Goal: Task Accomplishment & Management: Use online tool/utility

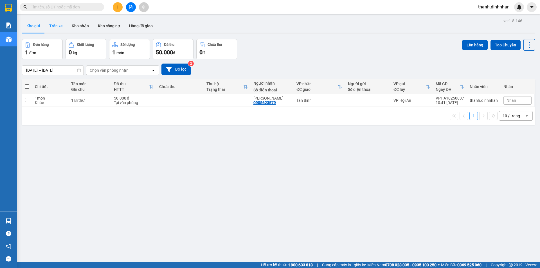
click at [53, 23] on button "Trên xe" at bounding box center [56, 26] width 23 height 14
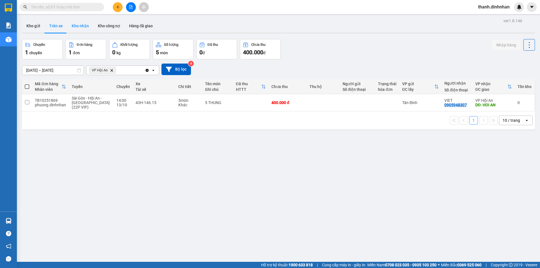
click at [72, 28] on button "Kho nhận" at bounding box center [80, 26] width 26 height 14
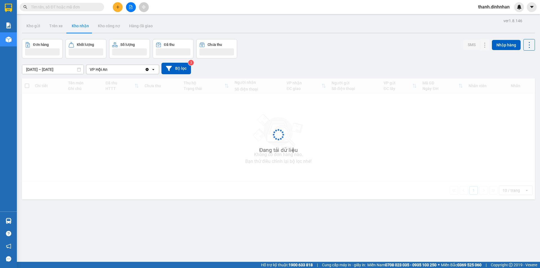
type input "[DATE] – [DATE]"
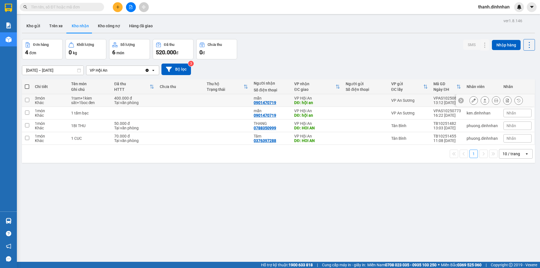
click at [470, 103] on button at bounding box center [474, 101] width 8 height 10
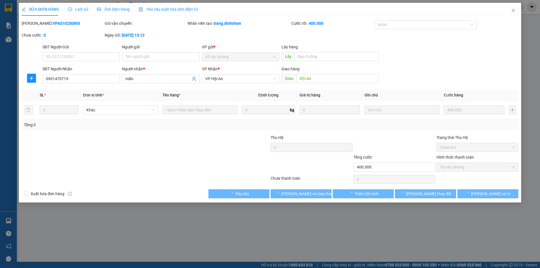
type input "0901470719"
type input "mẫn"
type input "hội an"
type input "400.000"
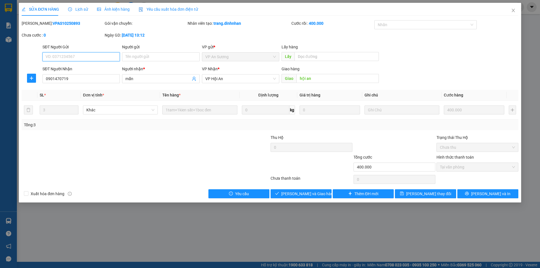
click at [457, 167] on span "Tại văn phòng" at bounding box center [477, 167] width 75 height 8
click at [302, 196] on span "[PERSON_NAME] và Giao hàng" at bounding box center [308, 194] width 54 height 6
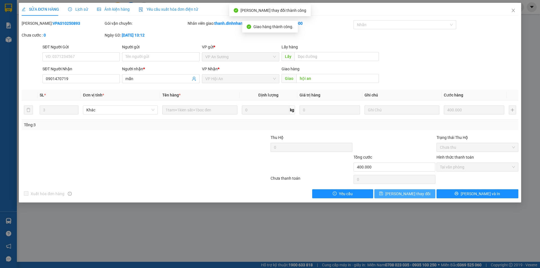
click at [404, 193] on span "[PERSON_NAME] thay đổi" at bounding box center [408, 194] width 45 height 6
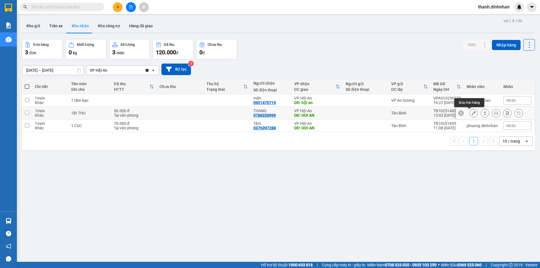
click at [472, 114] on icon at bounding box center [474, 113] width 4 height 4
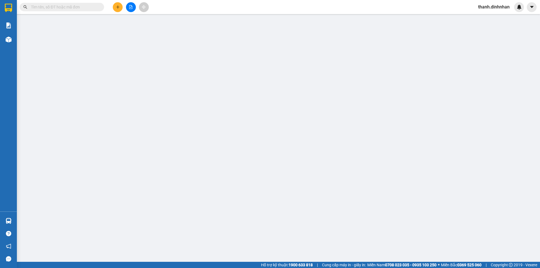
type input "0788350999"
type input "THANG"
type input "HOI AN"
type input "50.000"
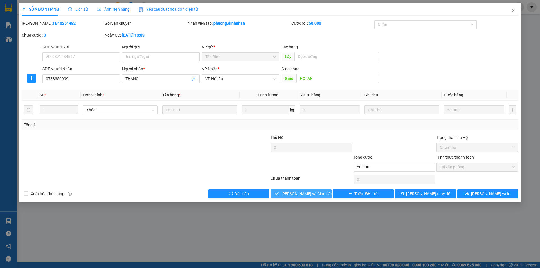
click at [298, 193] on span "[PERSON_NAME] và Giao hàng" at bounding box center [308, 194] width 54 height 6
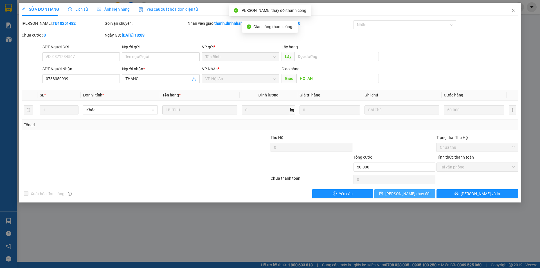
click at [388, 194] on button "[PERSON_NAME] thay đổi" at bounding box center [405, 193] width 61 height 9
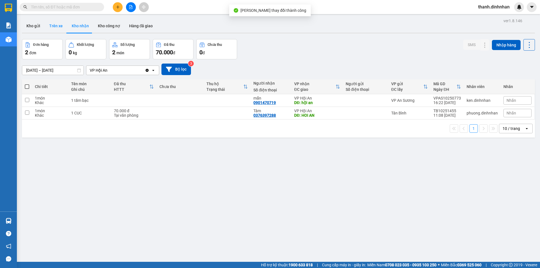
click at [51, 24] on button "Trên xe" at bounding box center [56, 26] width 23 height 14
type input "[DATE] – [DATE]"
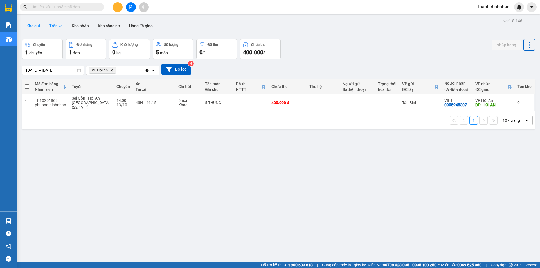
click at [37, 29] on button "Kho gửi" at bounding box center [33, 26] width 23 height 14
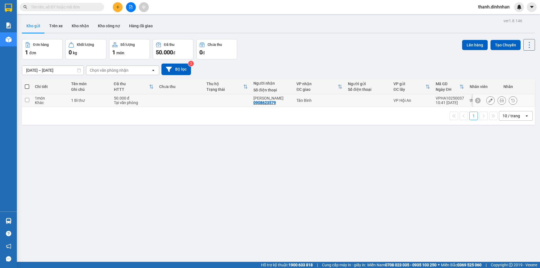
click at [264, 102] on div "0908623579" at bounding box center [265, 102] width 23 height 5
copy div "0908623579"
